Goal: Task Accomplishment & Management: Manage account settings

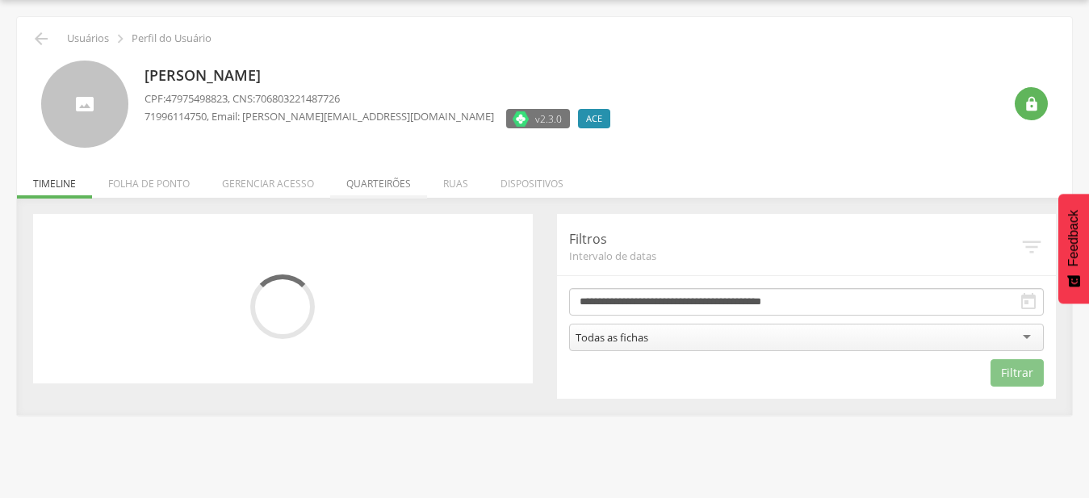
click at [381, 175] on li "Quarteirões" at bounding box center [378, 180] width 97 height 38
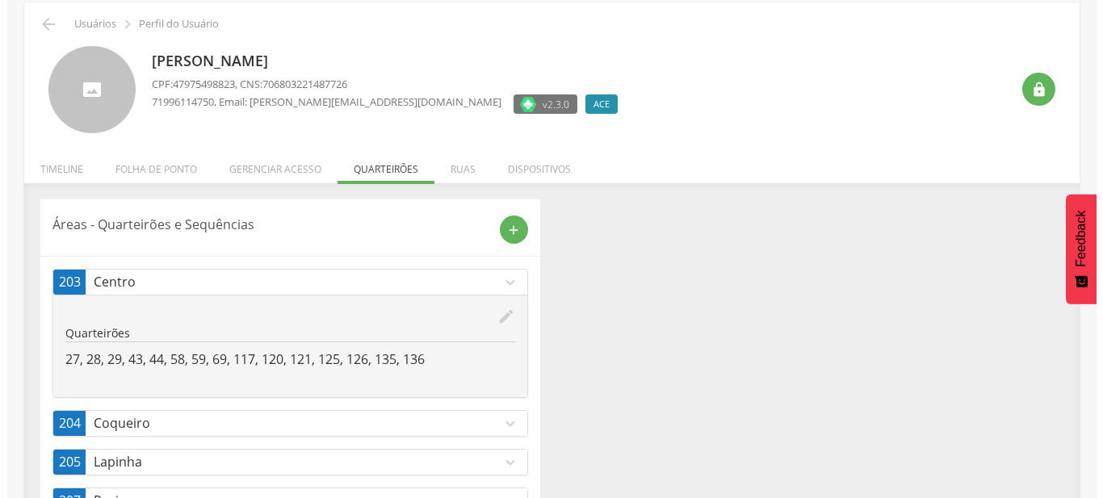
scroll to position [202, 0]
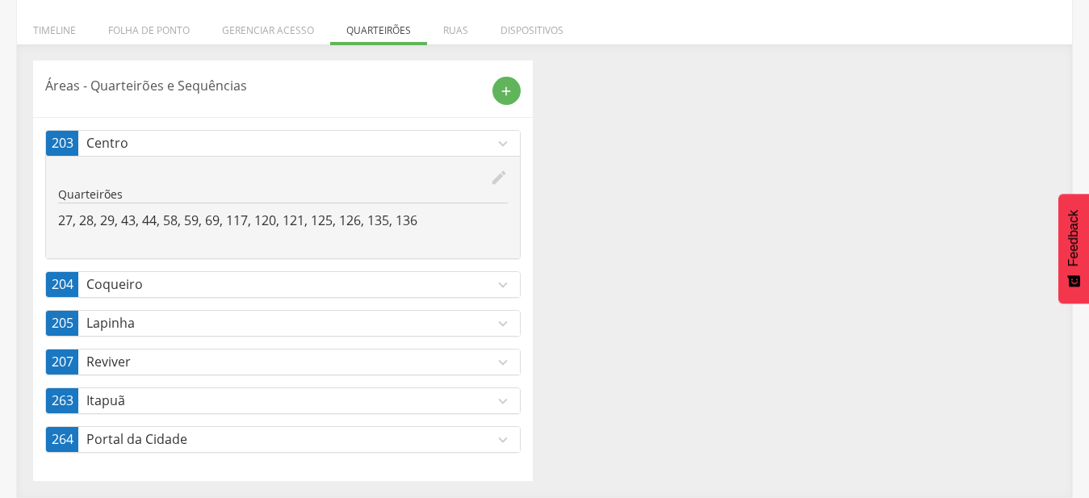
click at [501, 357] on icon "expand_more" at bounding box center [503, 363] width 18 height 18
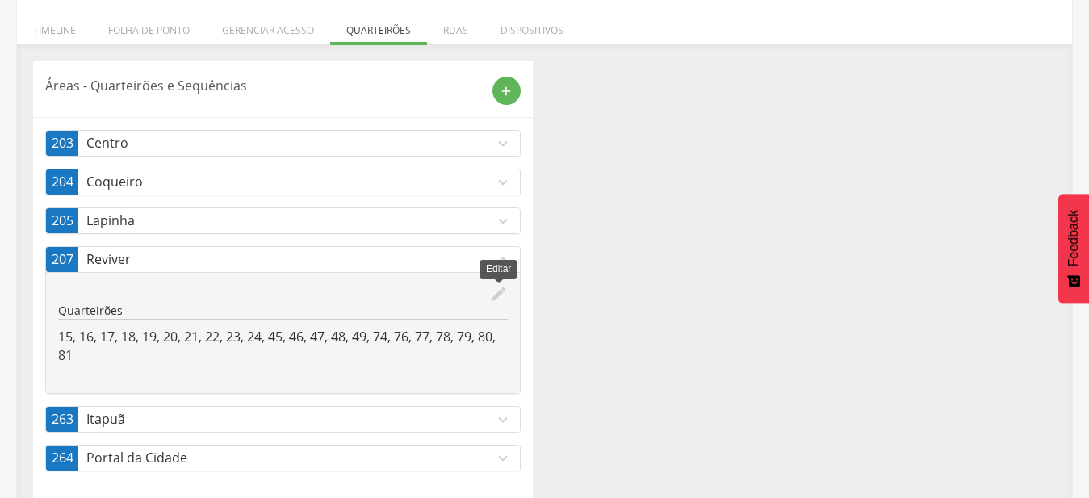
click at [501, 298] on icon "edit" at bounding box center [499, 294] width 18 height 18
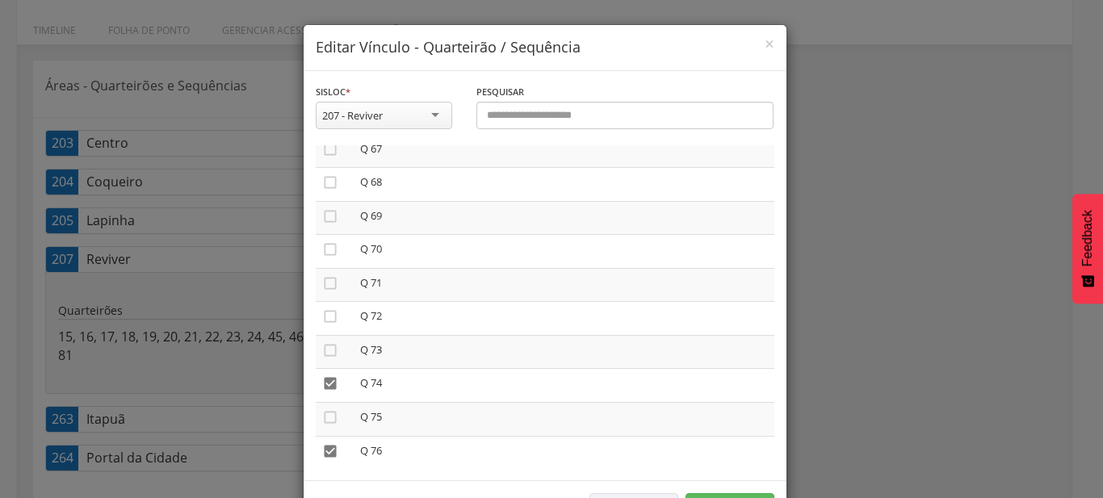
scroll to position [2301, 0]
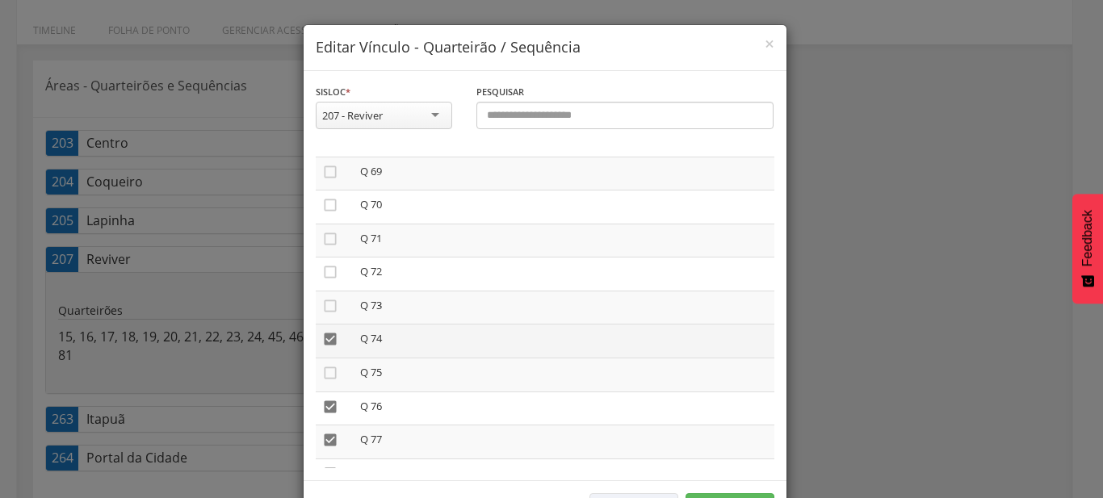
click at [329, 331] on icon "" at bounding box center [330, 339] width 16 height 16
click at [322, 365] on icon "" at bounding box center [330, 373] width 16 height 16
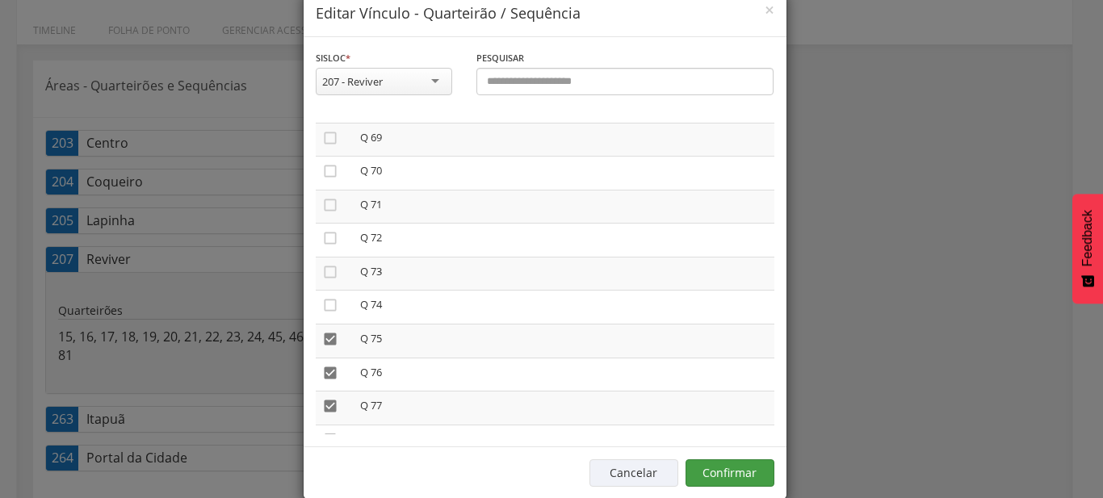
scroll to position [60, 0]
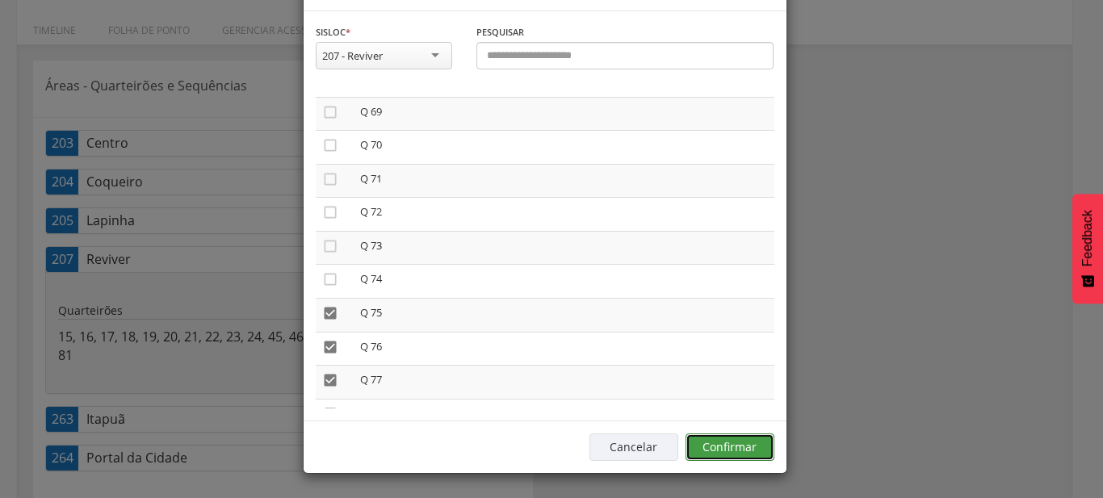
click at [728, 439] on button "Confirmar" at bounding box center [730, 447] width 89 height 27
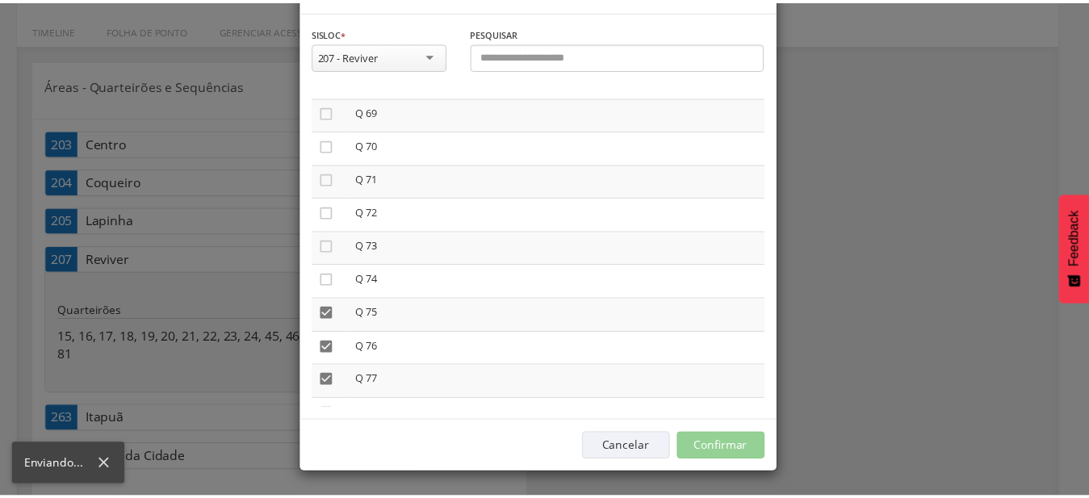
scroll to position [48, 0]
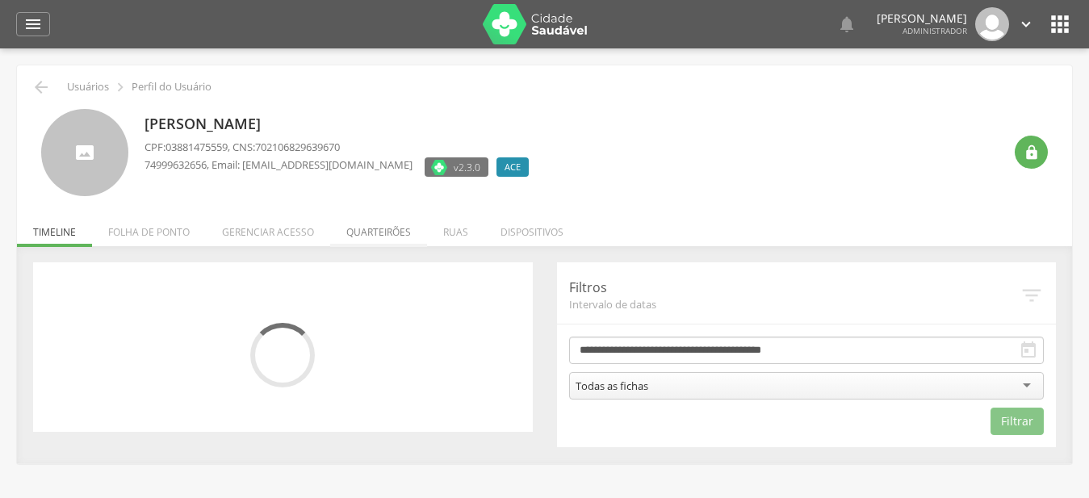
click at [397, 238] on li "Quarteirões" at bounding box center [378, 228] width 97 height 38
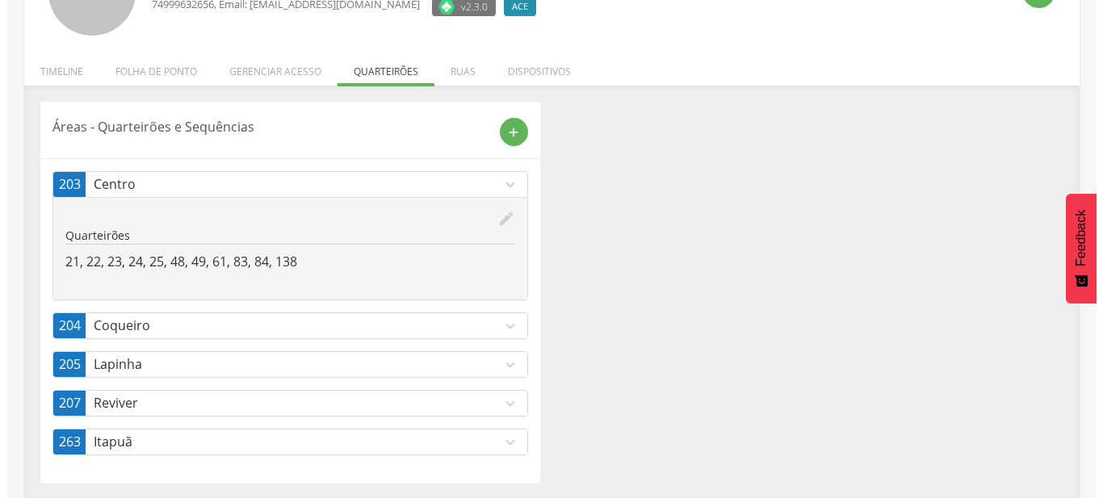
scroll to position [163, 0]
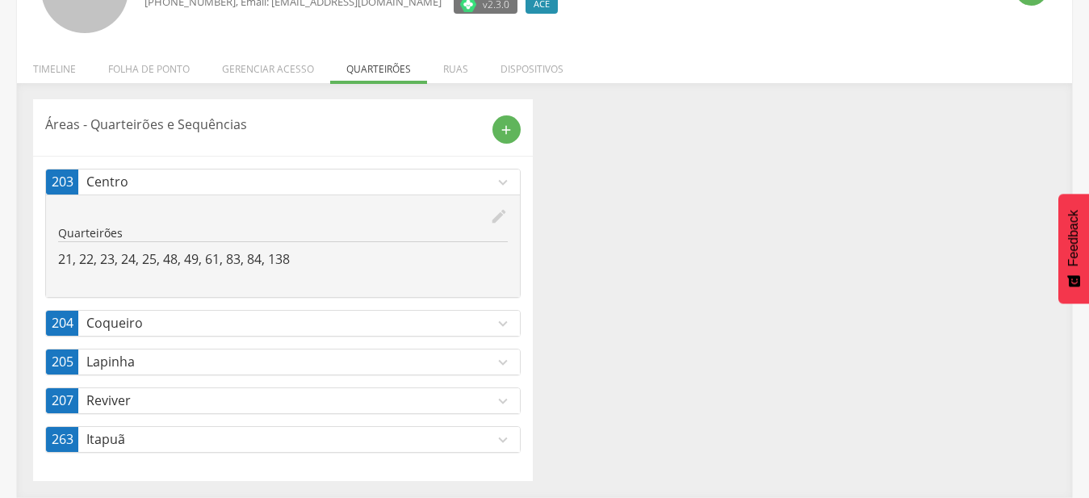
click at [497, 405] on icon "expand_more" at bounding box center [503, 401] width 18 height 18
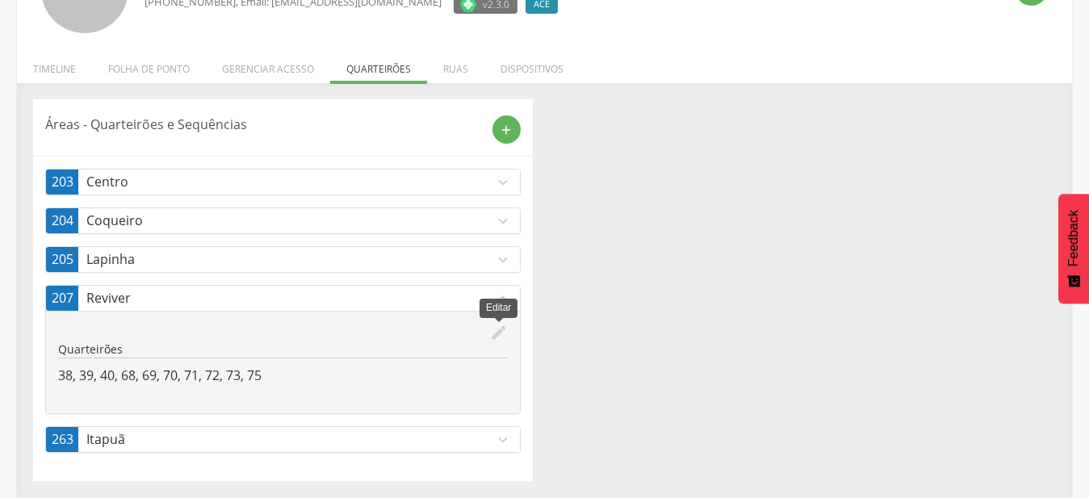
click at [497, 331] on icon "edit" at bounding box center [499, 333] width 18 height 18
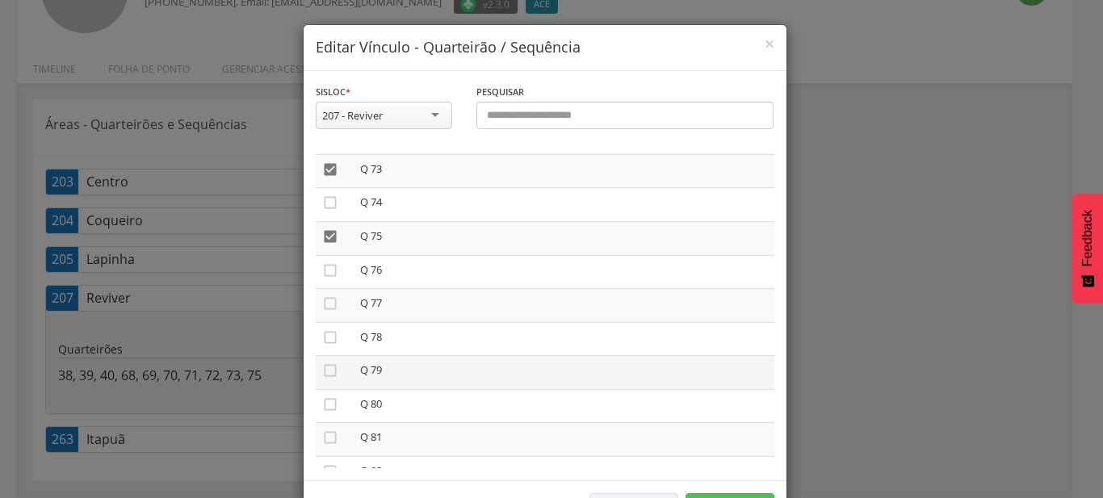
scroll to position [2393, 0]
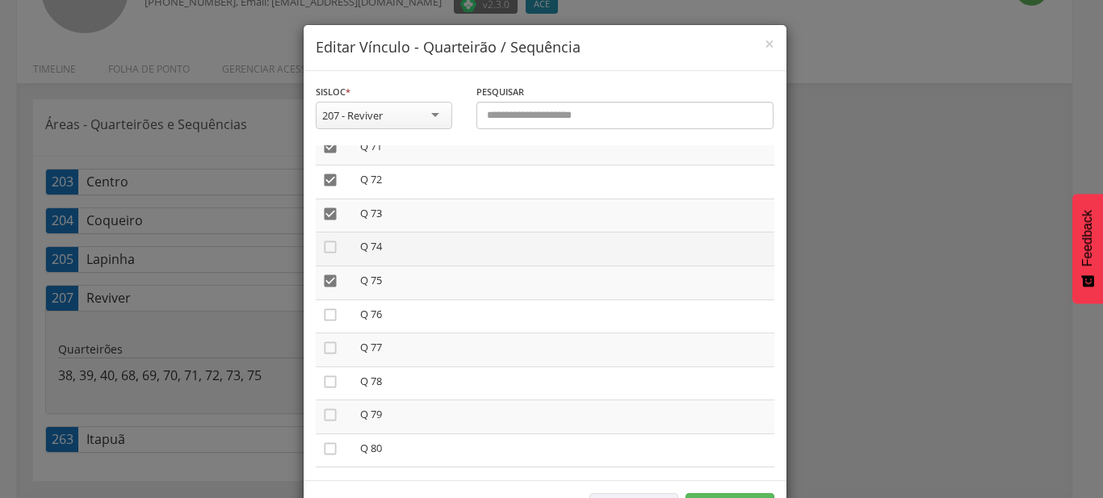
click at [326, 239] on icon "" at bounding box center [330, 247] width 16 height 16
click at [322, 273] on icon "" at bounding box center [330, 281] width 16 height 16
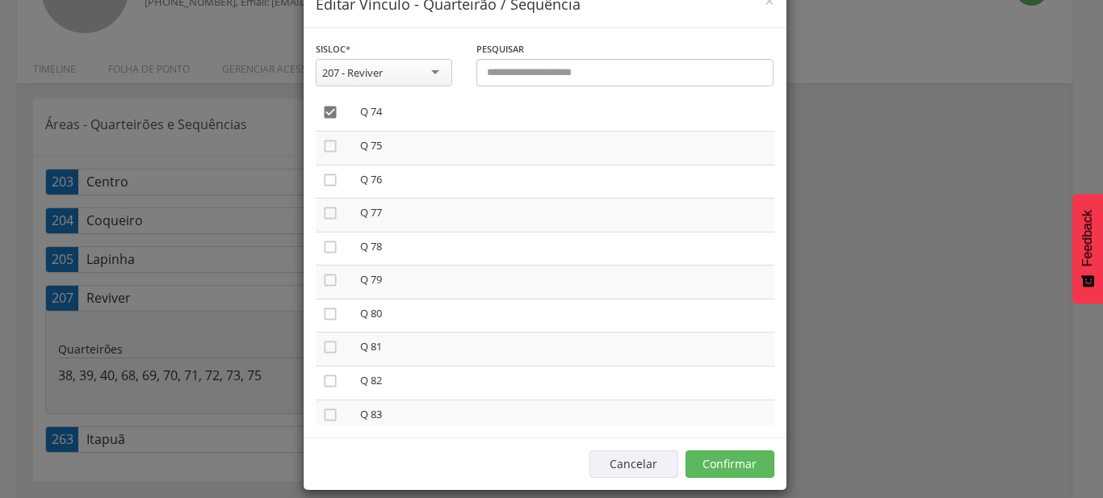
scroll to position [60, 0]
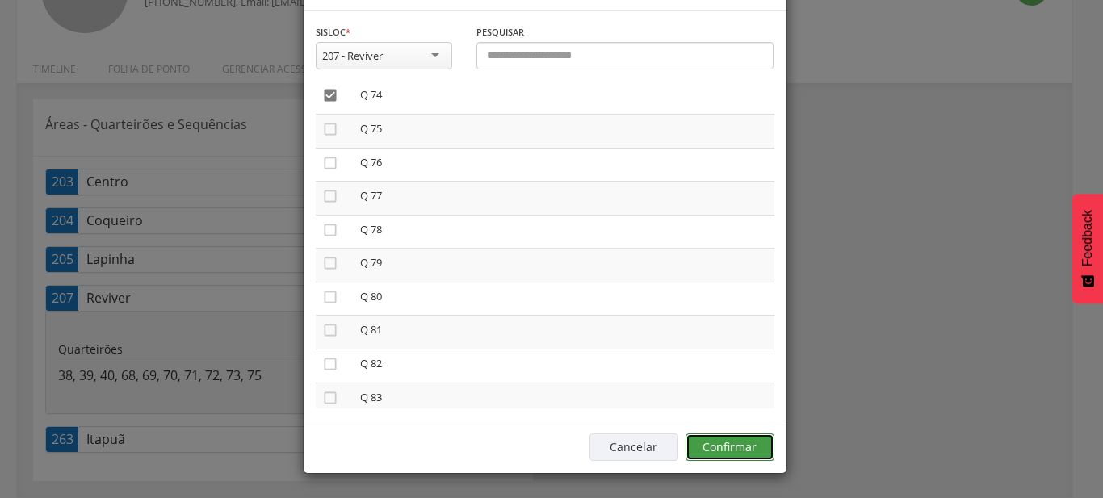
click at [744, 442] on button "Confirmar" at bounding box center [730, 447] width 89 height 27
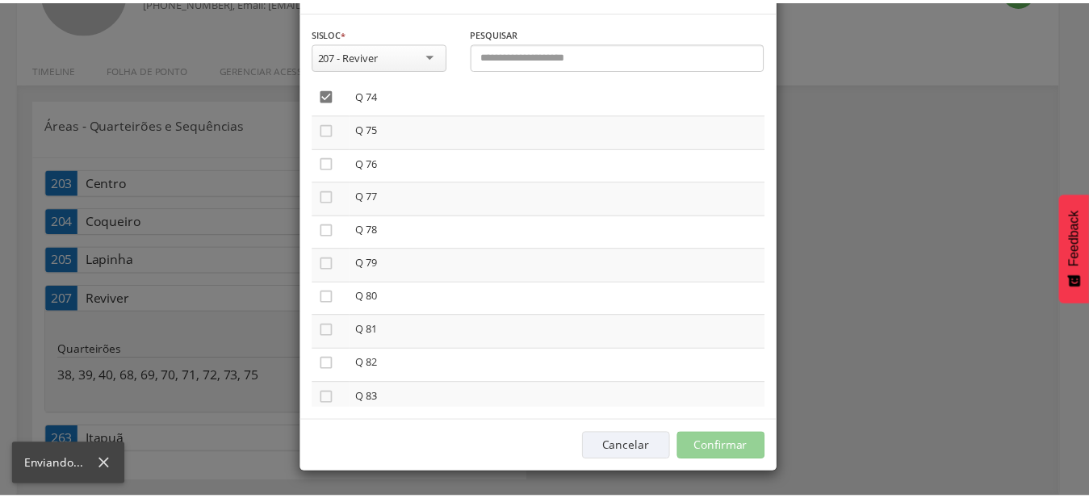
scroll to position [48, 0]
